Goal: Find contact information: Obtain details needed to contact an individual or organization

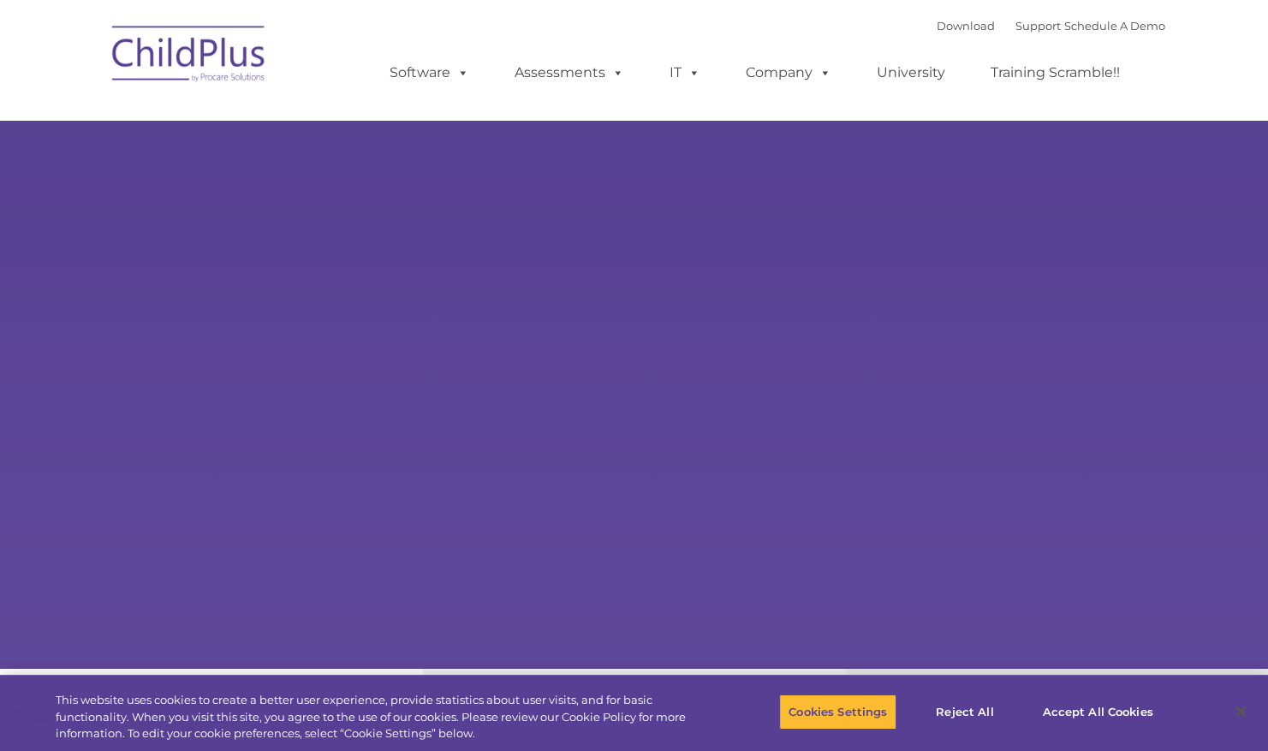
select select "MEDIUM"
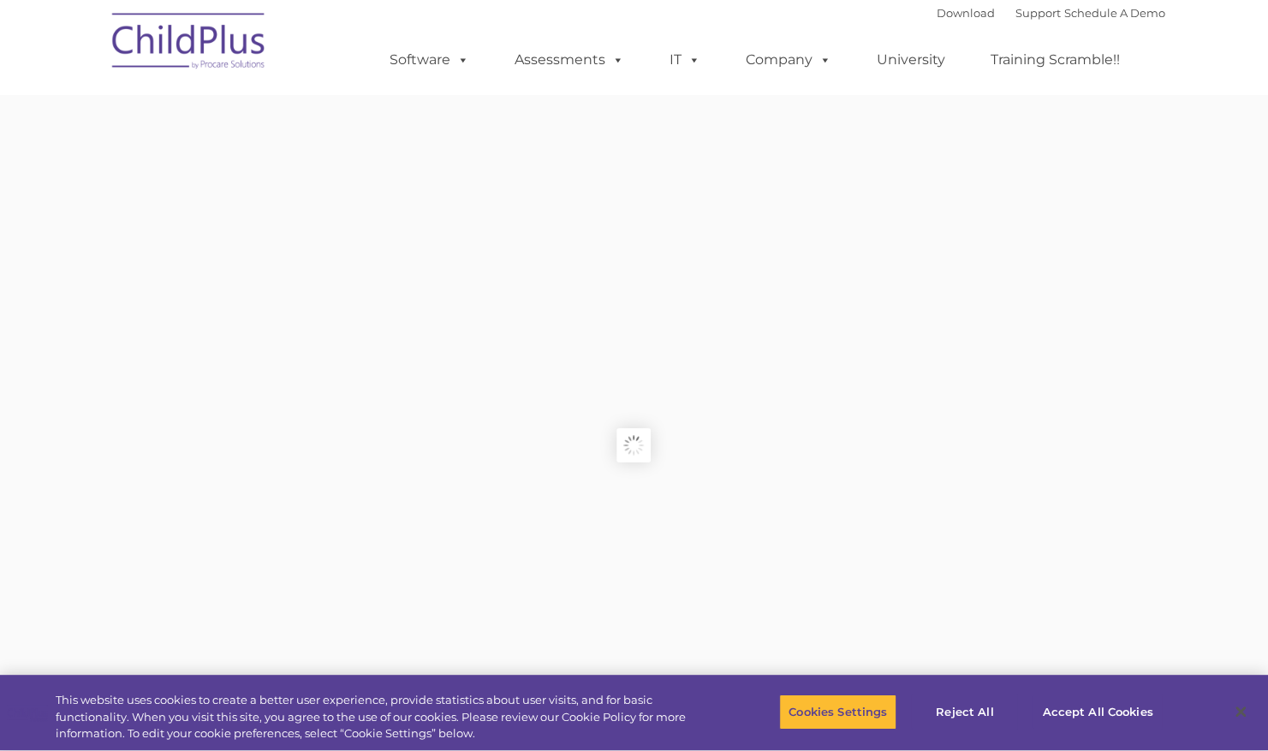
type input ""
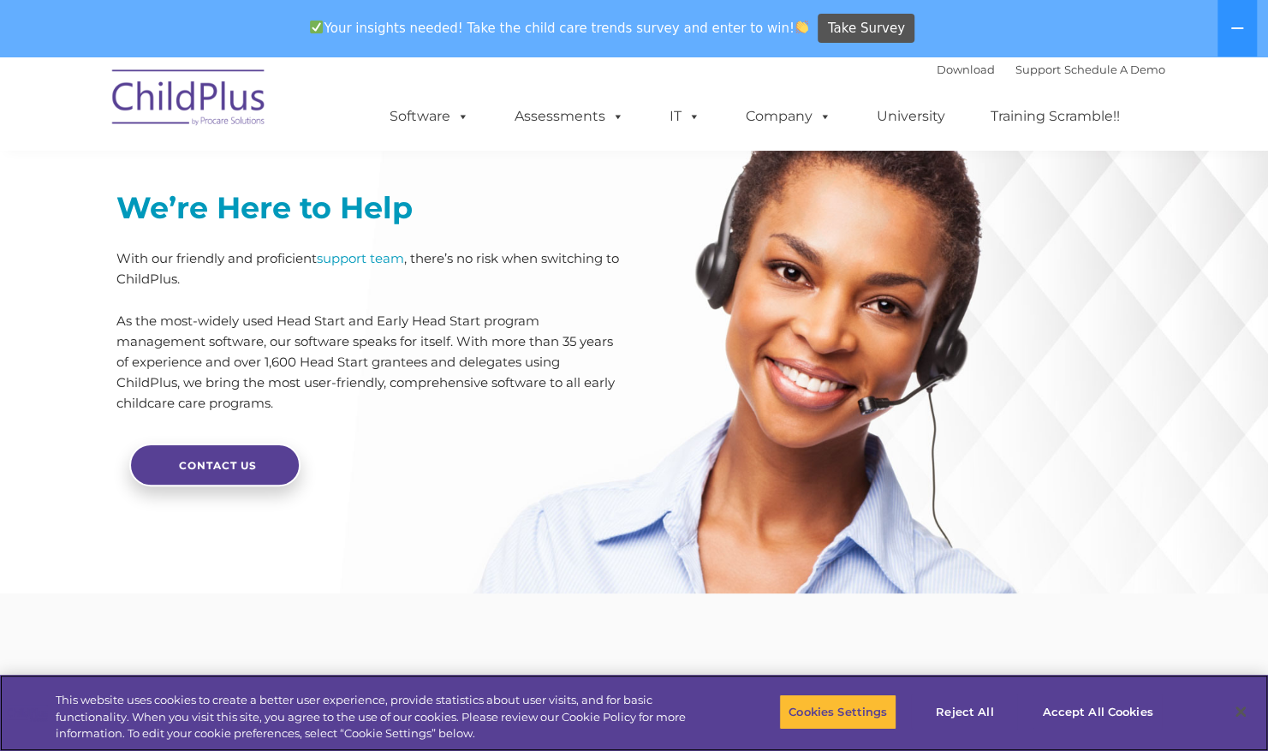
scroll to position [4128, 0]
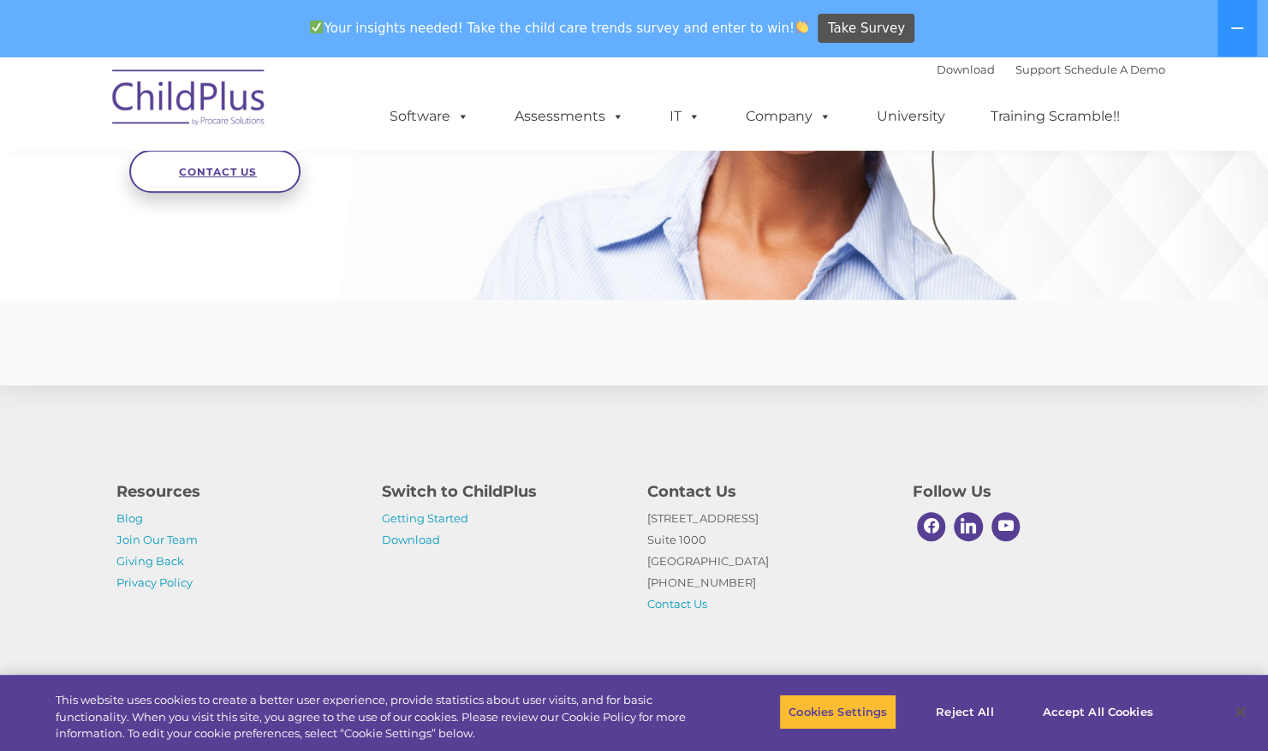
drag, startPoint x: 0, startPoint y: 0, endPoint x: 281, endPoint y: 152, distance: 319.6
click at [281, 152] on link "Contact Us" at bounding box center [214, 171] width 171 height 43
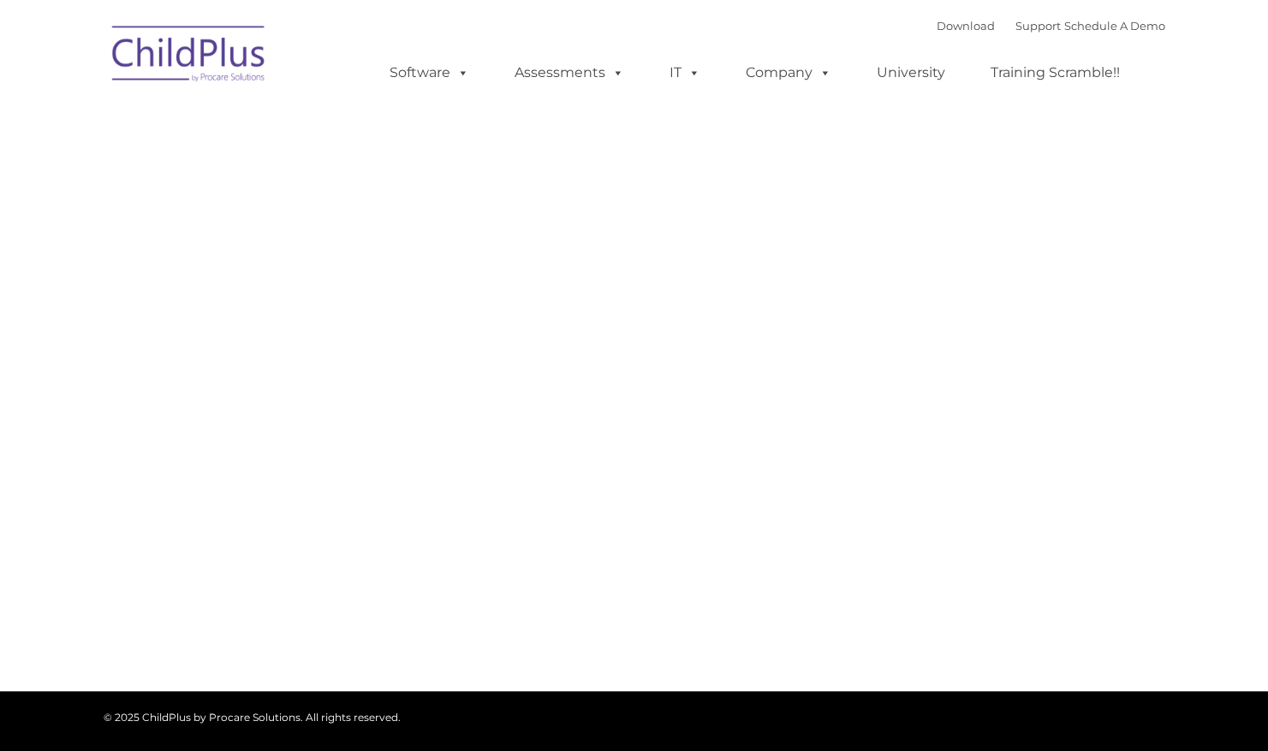
type input ""
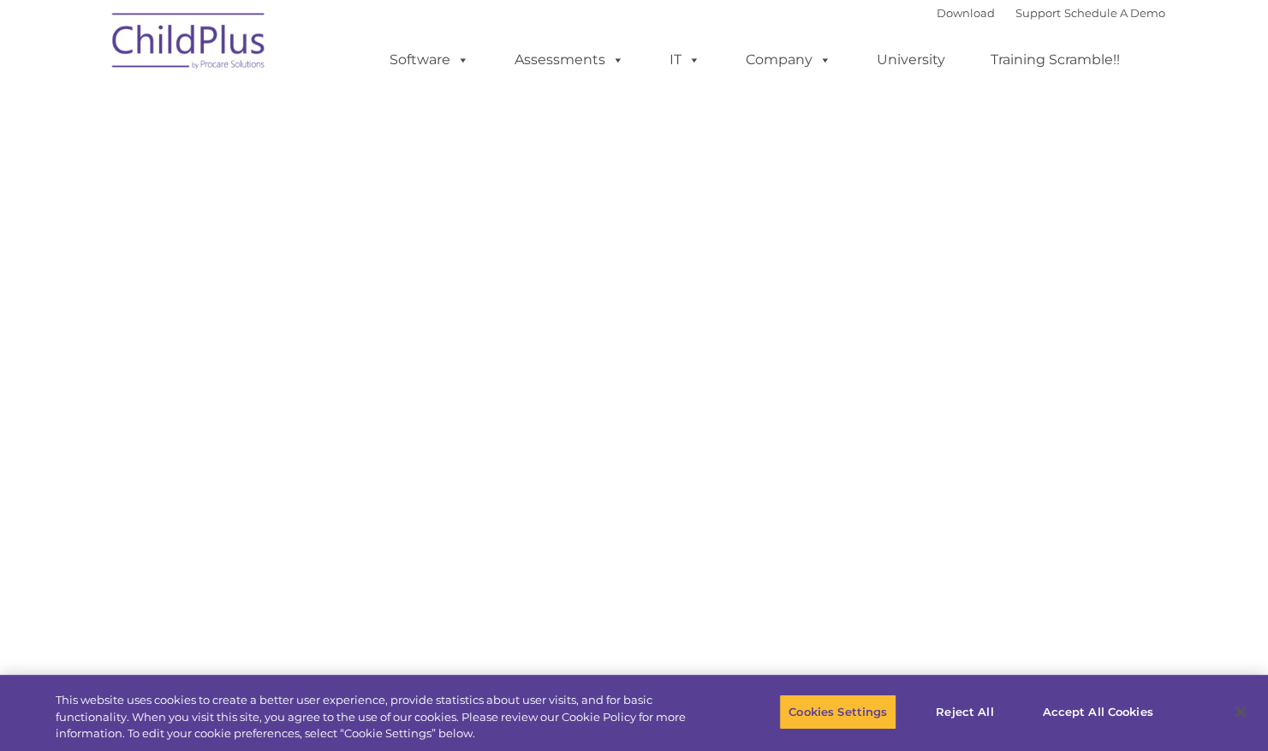
select select "MEDIUM"
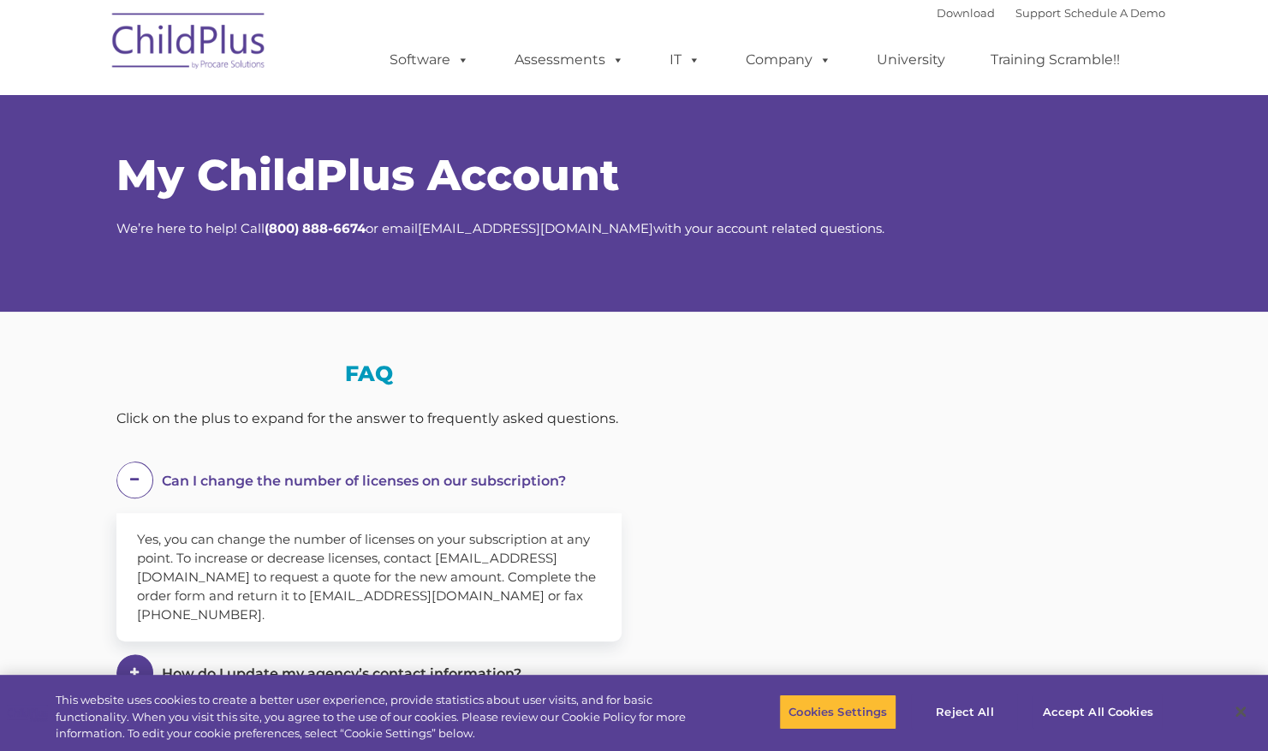
select select "MEDIUM"
